Goal: Check status: Check status

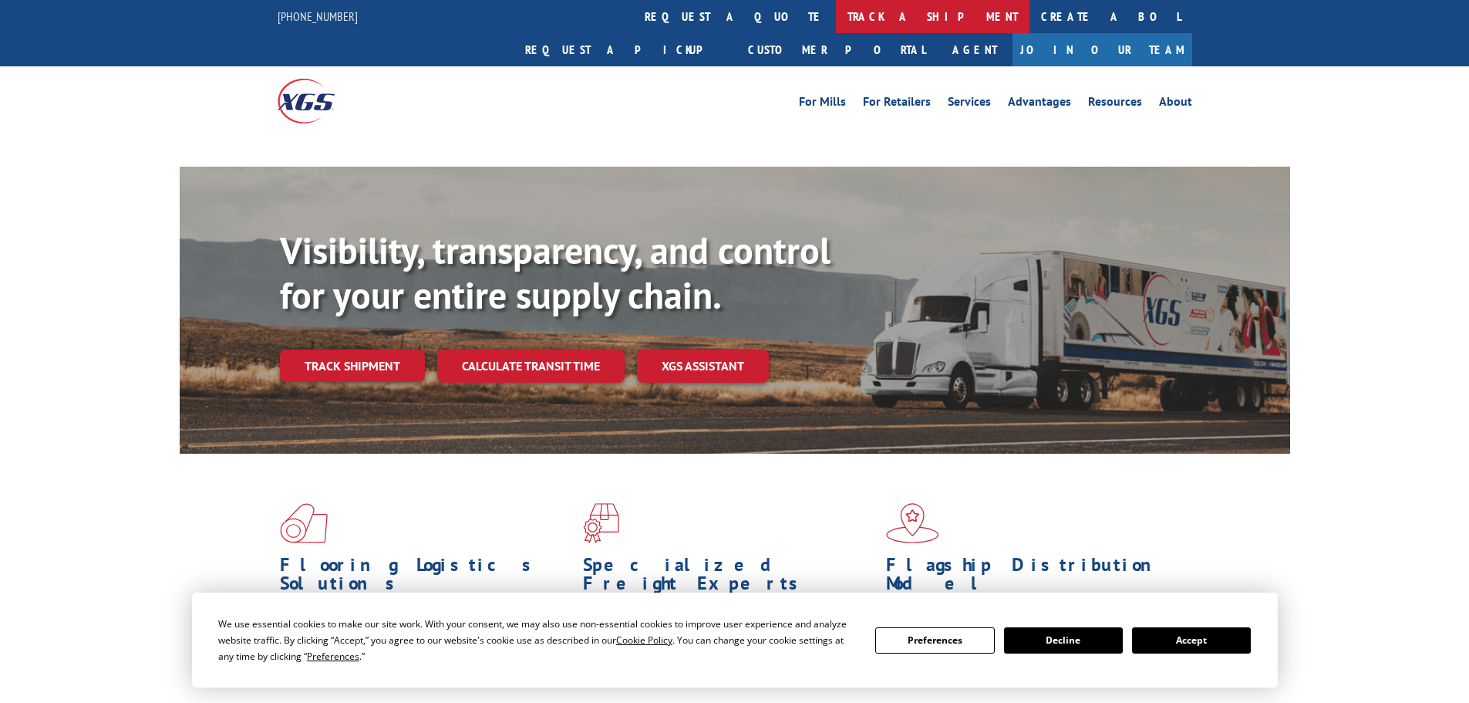
click at [836, 2] on link "track a shipment" at bounding box center [933, 16] width 194 height 33
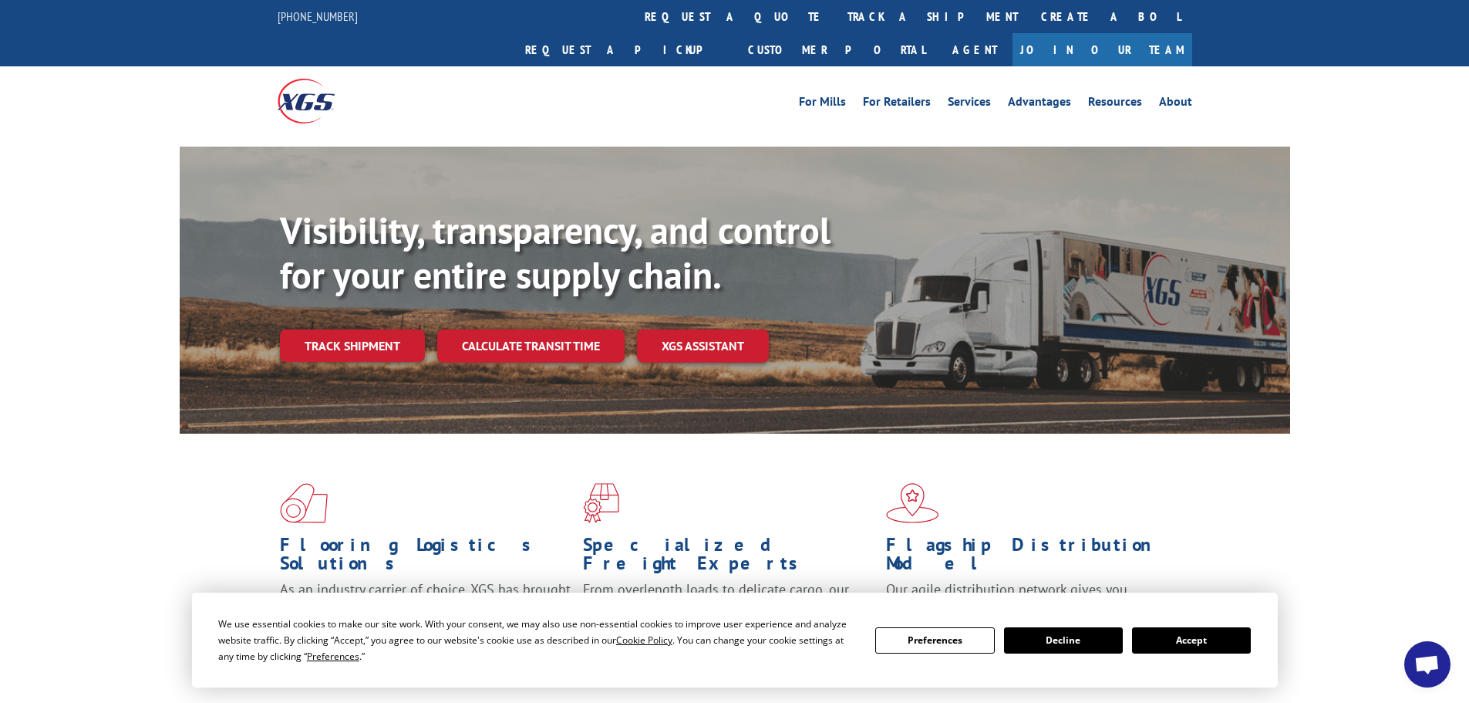
click at [693, 66] on div "For [PERSON_NAME] For Retailers Services Advantages Resources About For [PERSON…" at bounding box center [735, 100] width 915 height 69
click at [836, 17] on link "track a shipment" at bounding box center [933, 16] width 194 height 33
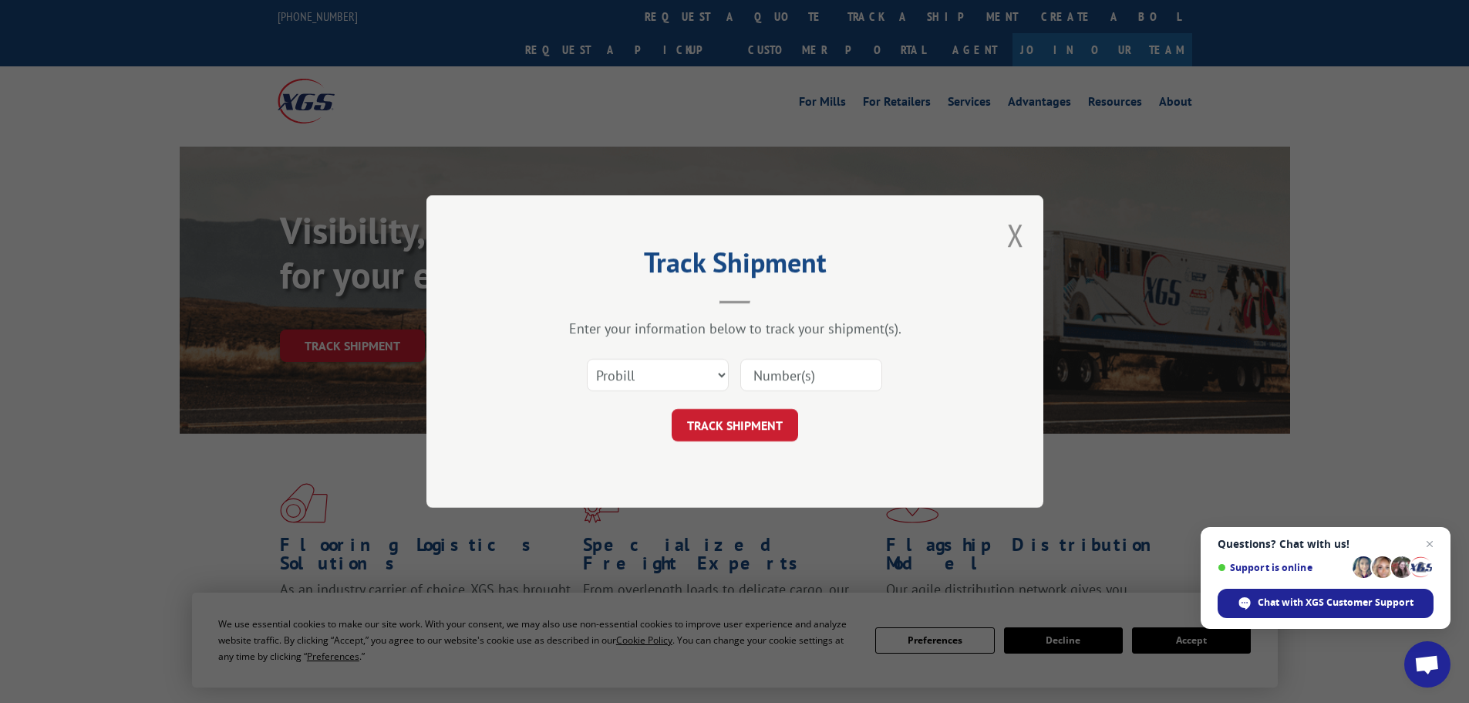
click at [819, 373] on input at bounding box center [811, 375] width 142 height 32
paste input "17701676"
type input "17701676"
click at [739, 428] on button "TRACK SHIPMENT" at bounding box center [735, 425] width 126 height 32
